Goal: Transaction & Acquisition: Purchase product/service

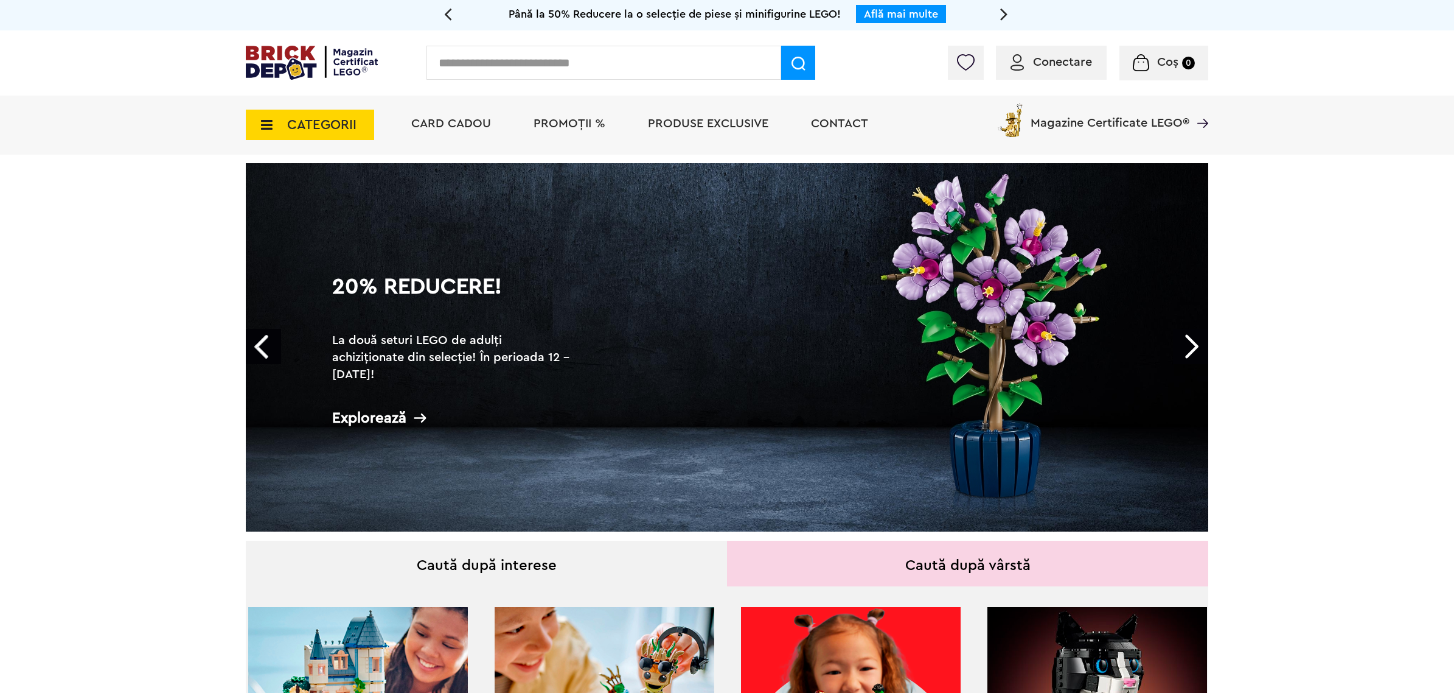
click at [574, 125] on span "PROMOȚII %" at bounding box center [570, 123] width 72 height 12
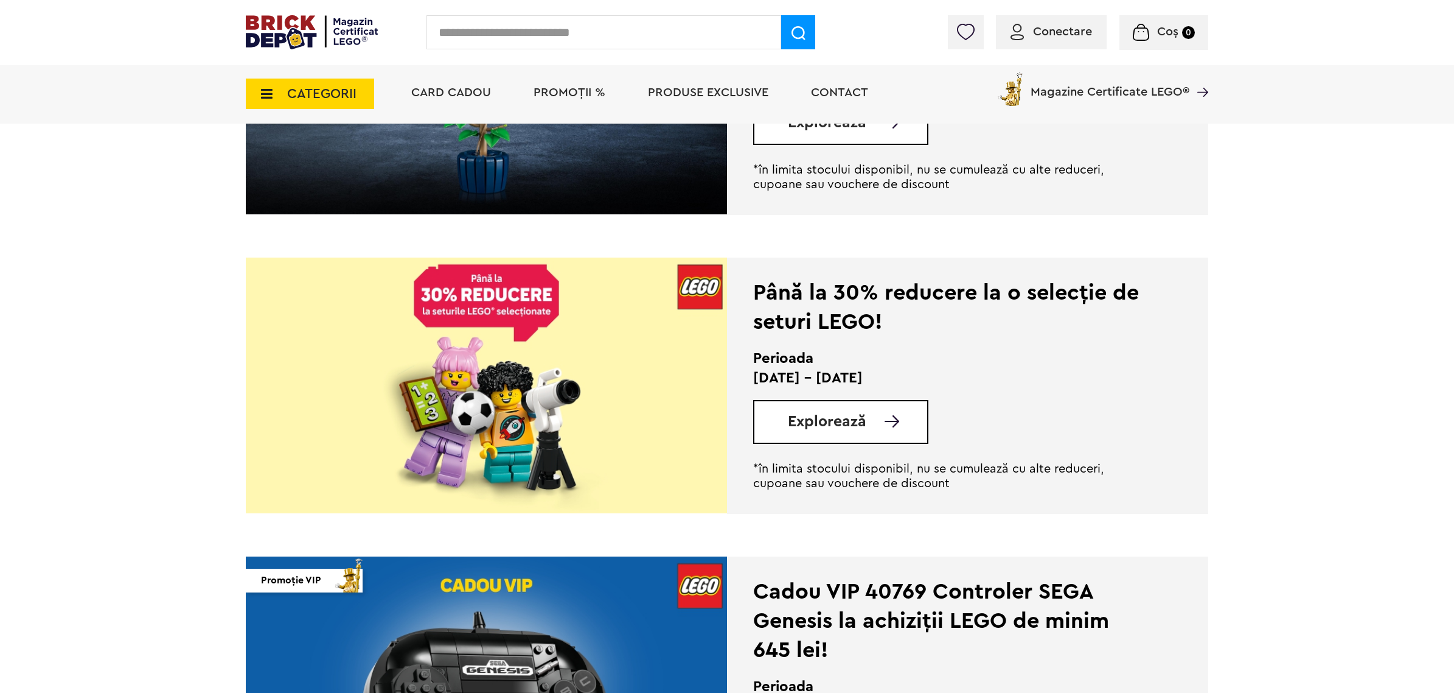
scroll to position [837, 0]
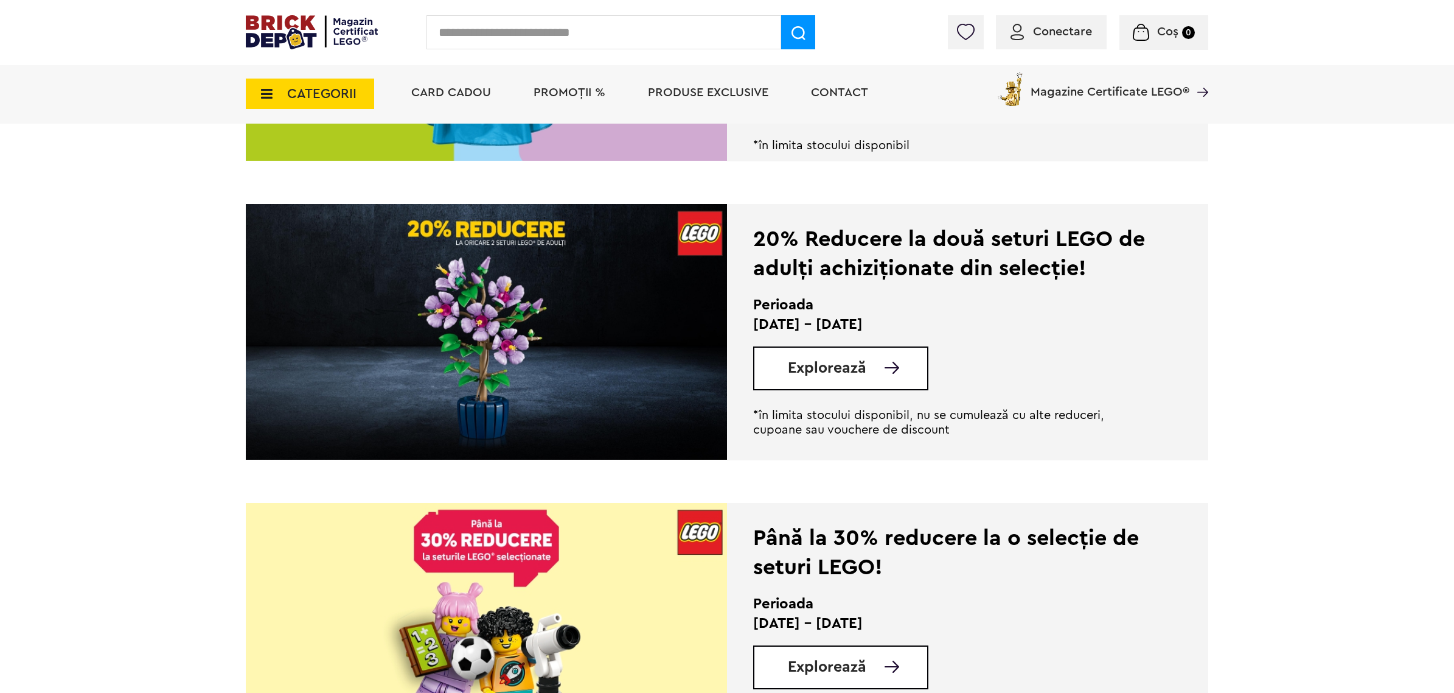
click at [296, 87] on span "CATEGORII" at bounding box center [321, 93] width 69 height 13
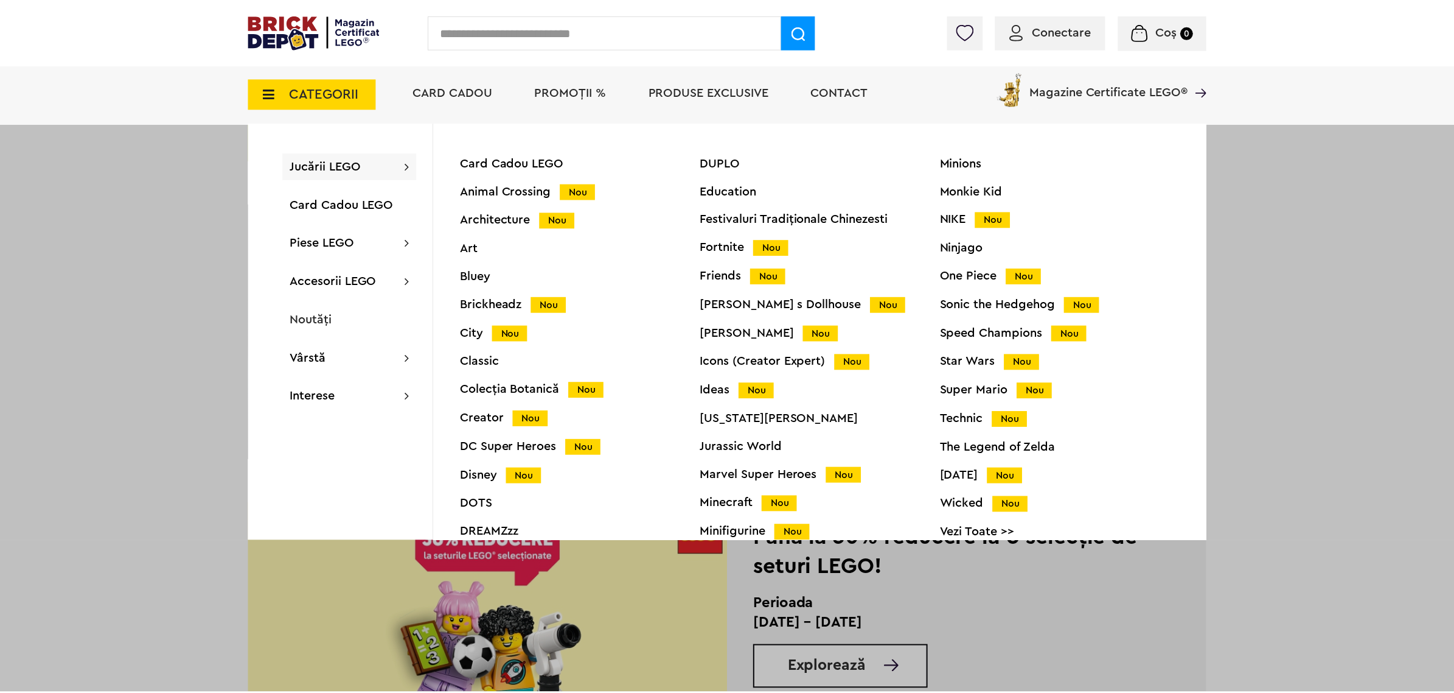
scroll to position [837, 0]
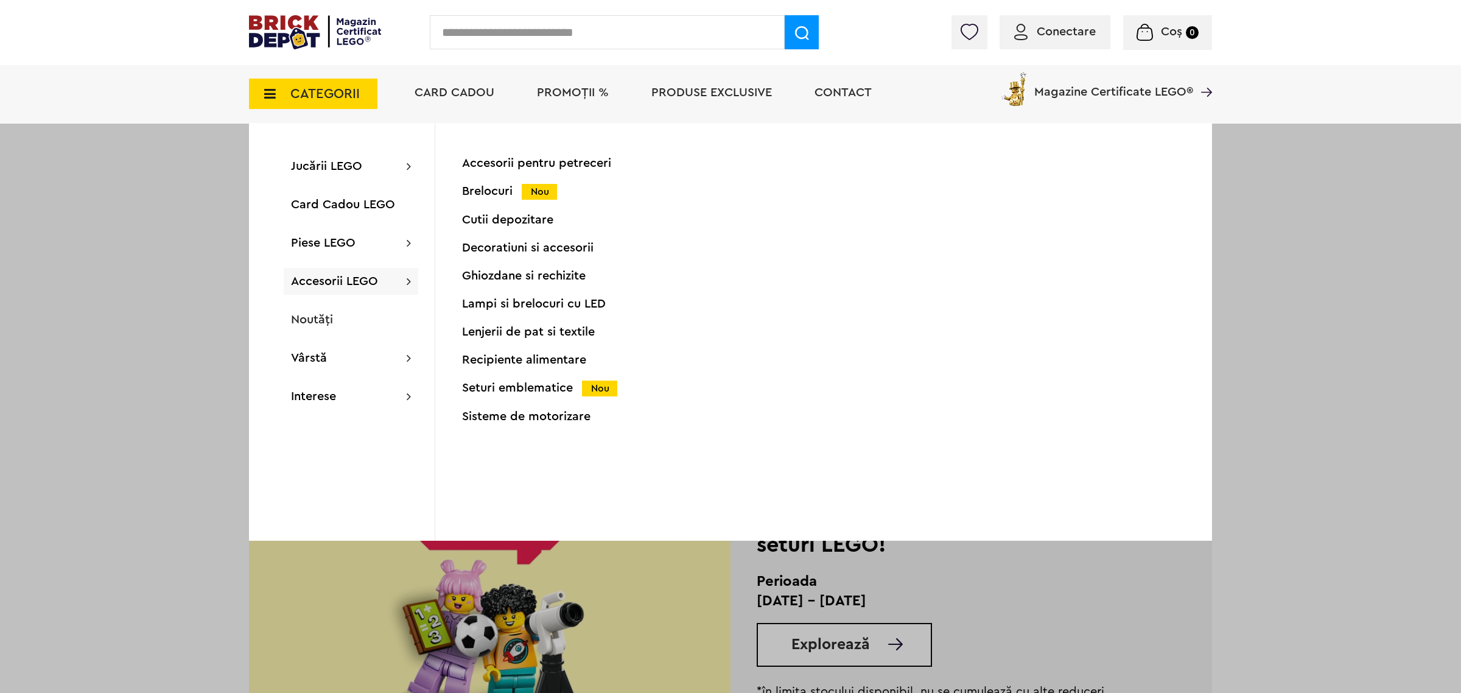
click at [507, 361] on div "Recipiente alimentare" at bounding box center [582, 360] width 241 height 12
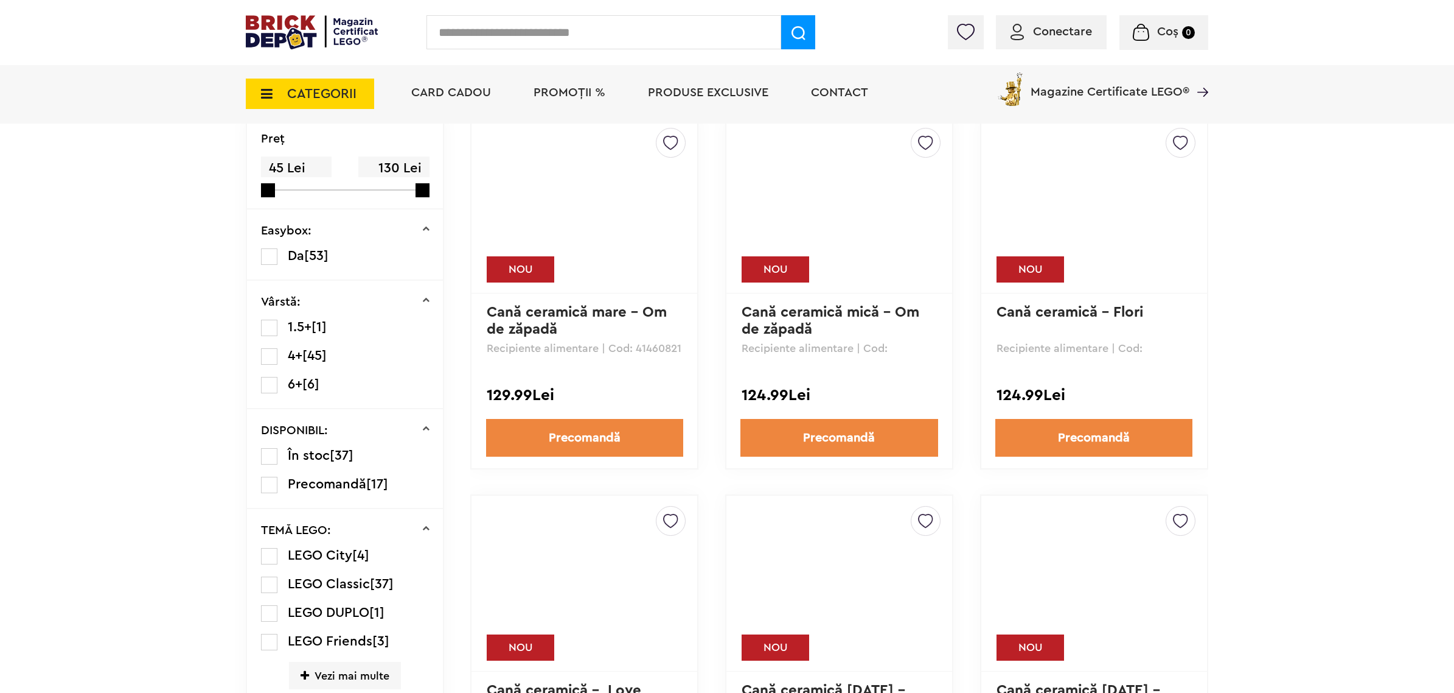
scroll to position [380, 0]
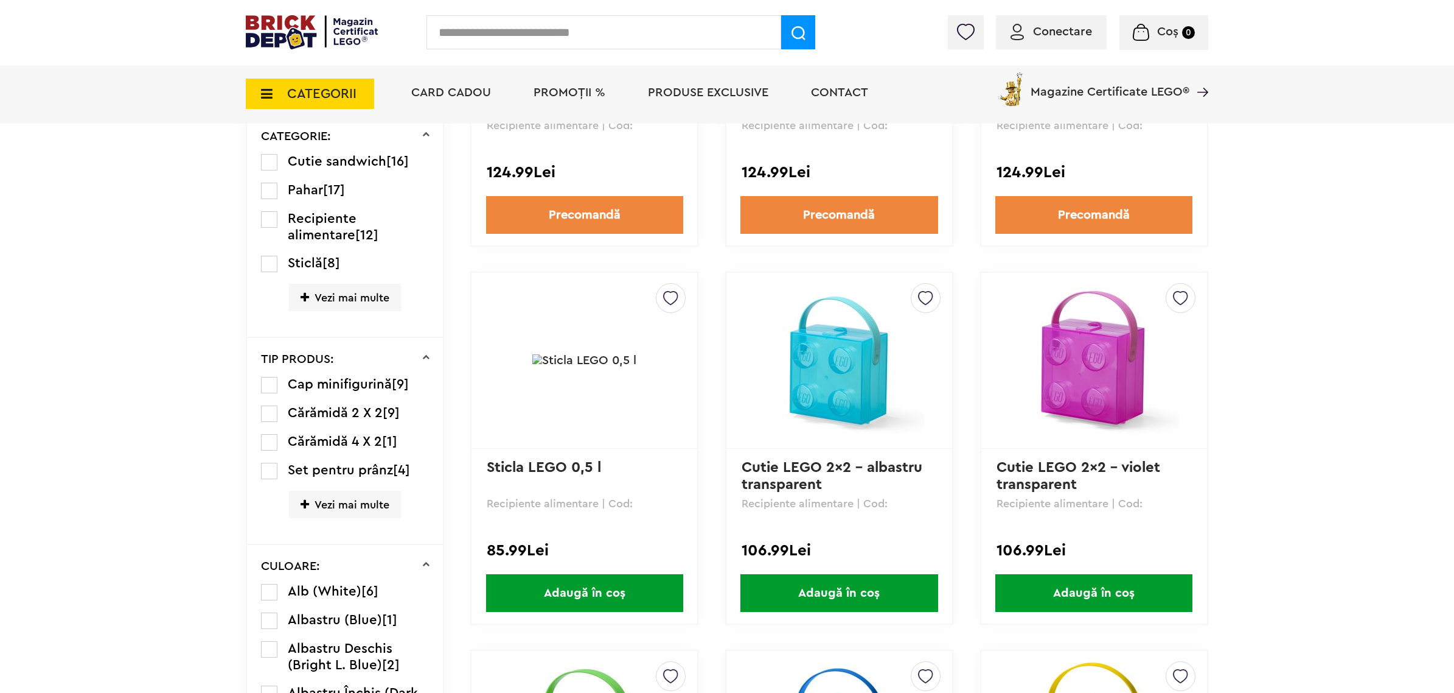
scroll to position [981, 0]
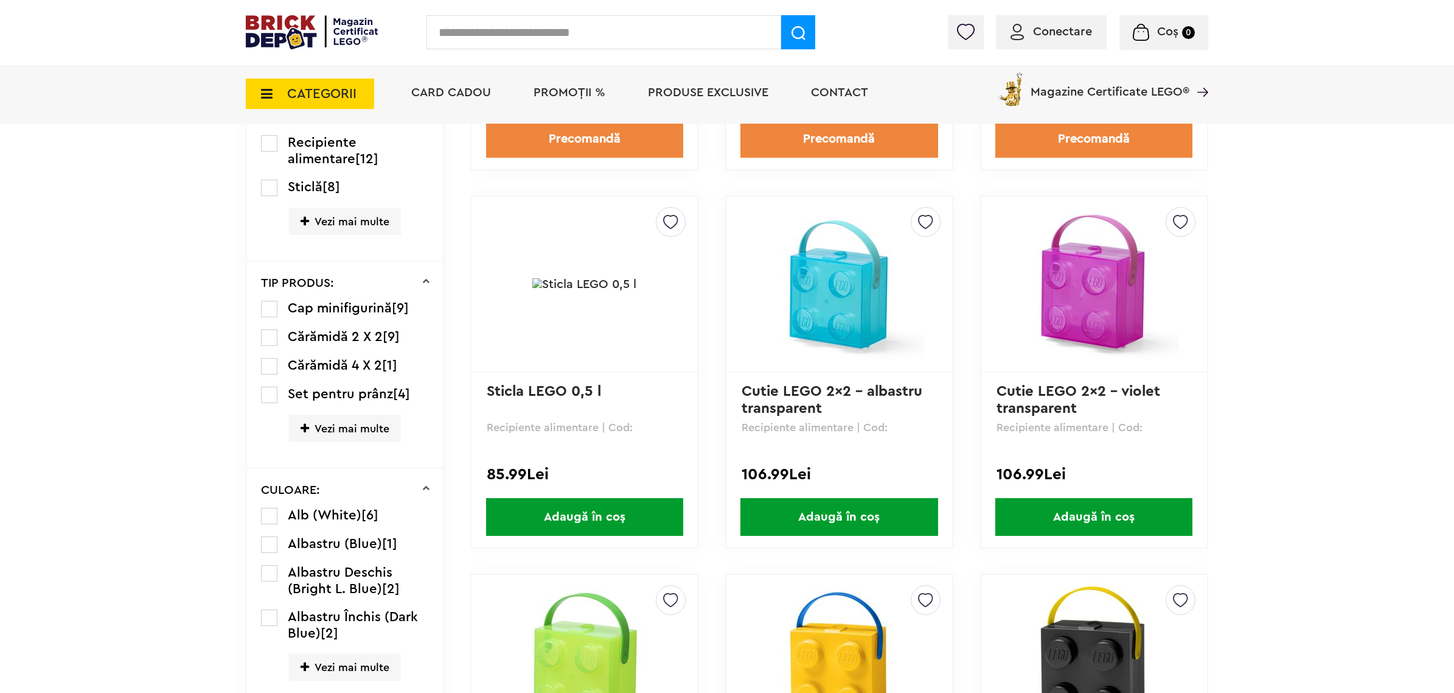
click at [610, 281] on img at bounding box center [584, 284] width 104 height 12
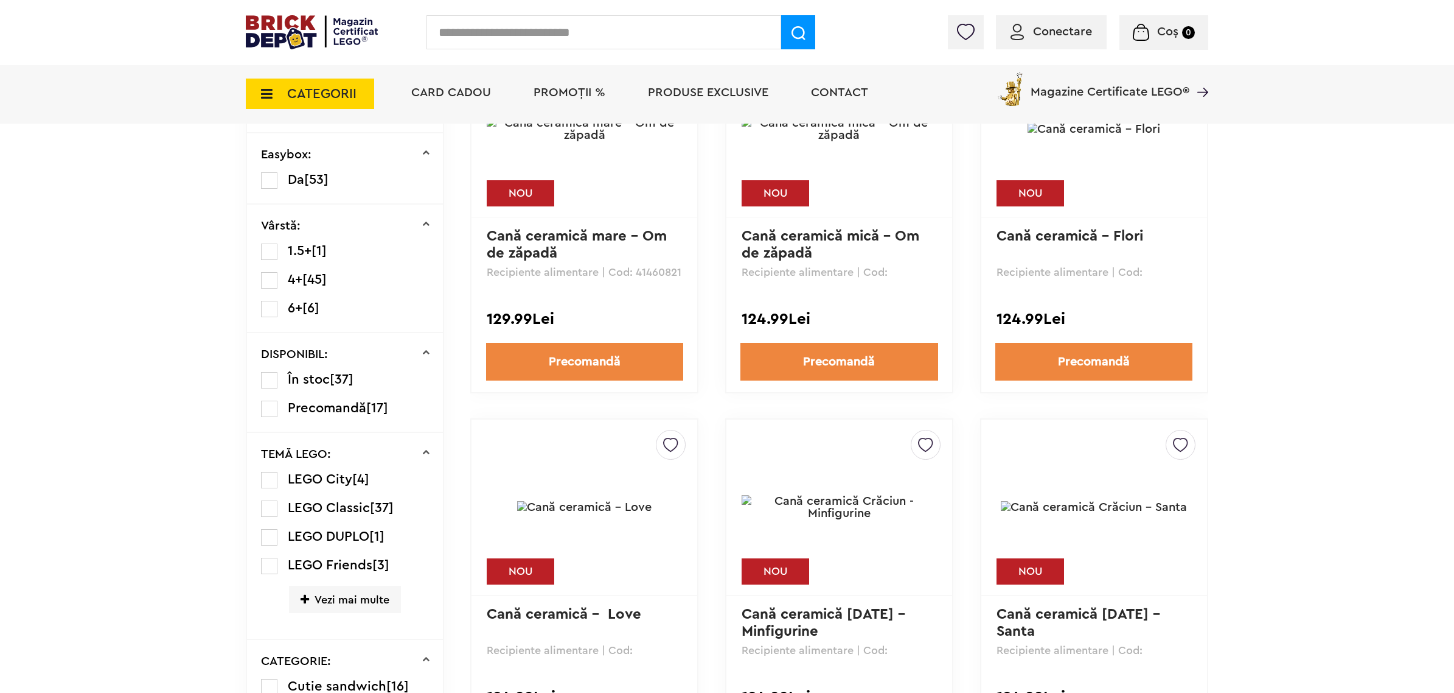
scroll to position [304, 0]
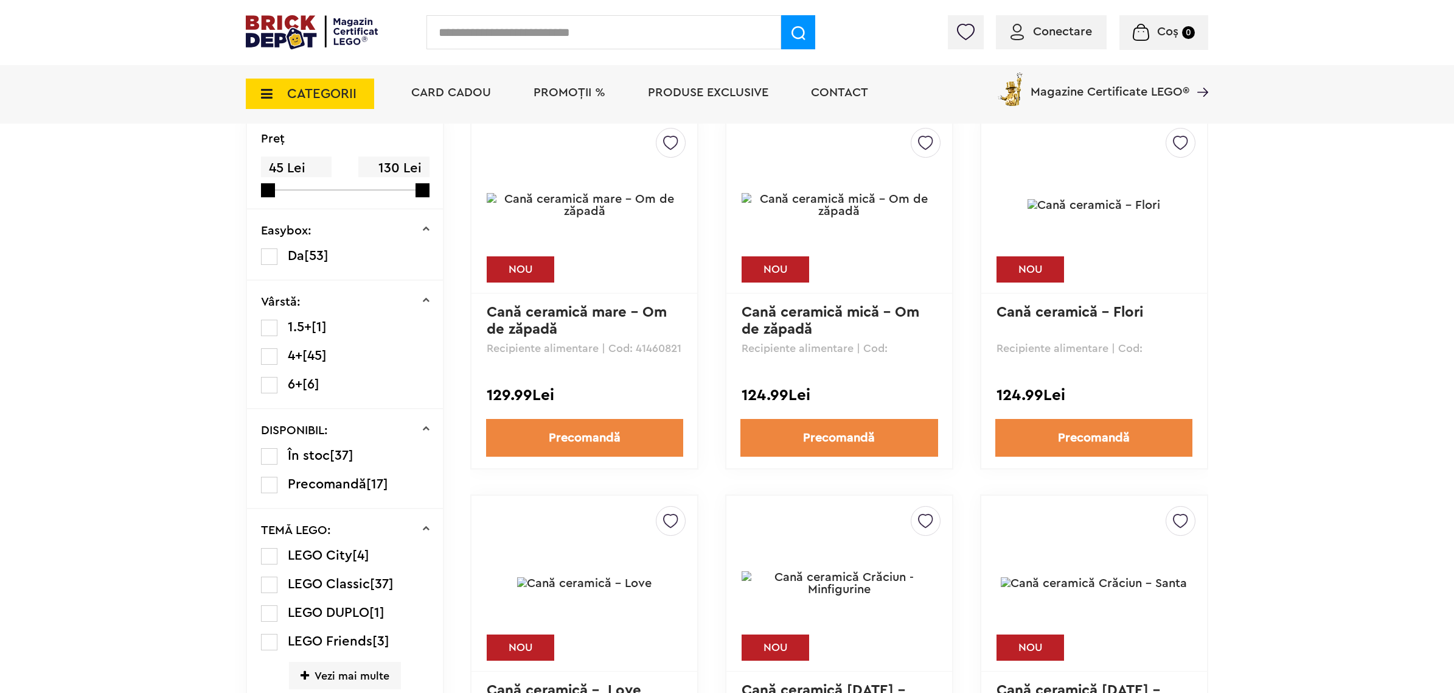
click at [272, 479] on label at bounding box center [269, 485] width 16 height 16
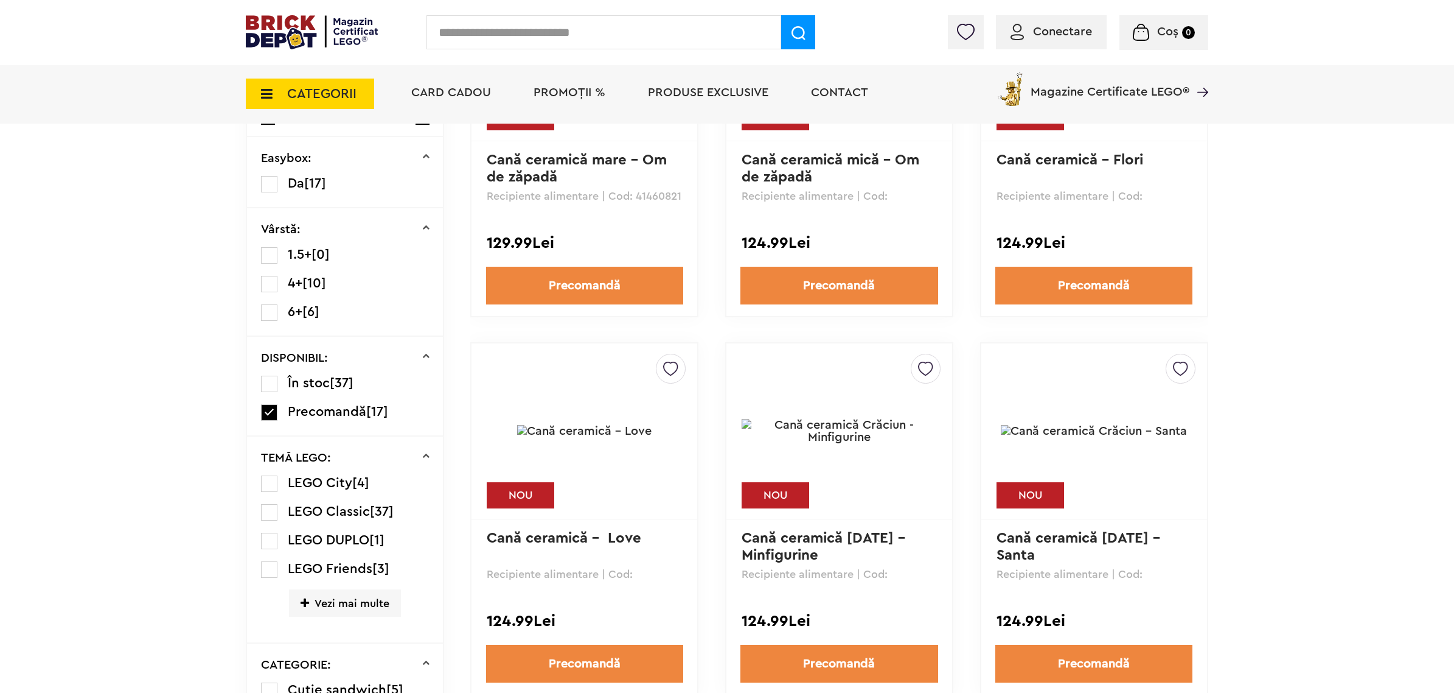
scroll to position [609, 0]
